Goal: Information Seeking & Learning: Learn about a topic

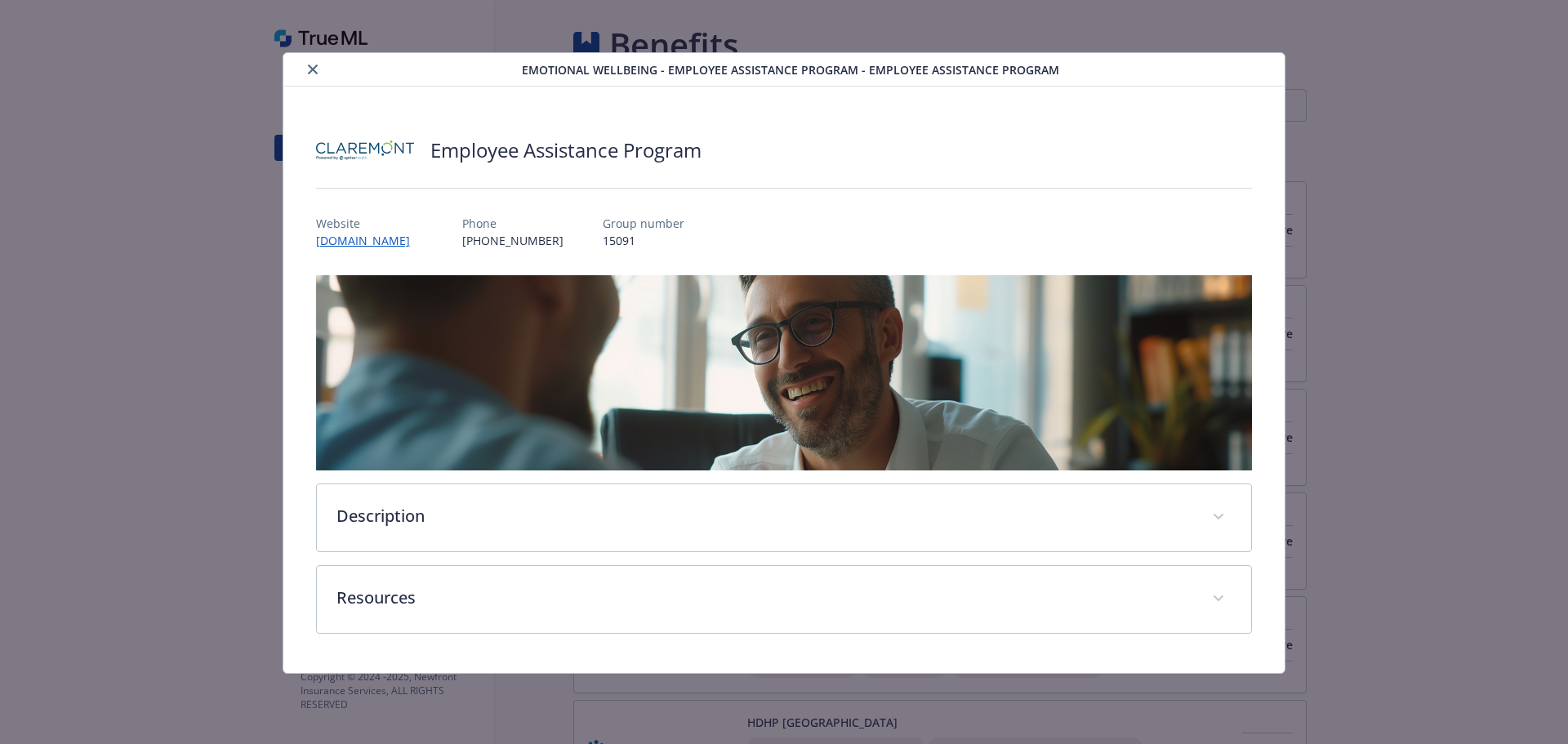
click at [304, 76] on div "details for plan Emotional Wellbeing - Employee Assistance Program - Employee A…" at bounding box center [405, 70] width 232 height 20
click at [316, 73] on icon "close" at bounding box center [313, 70] width 10 height 10
